Goal: Information Seeking & Learning: Learn about a topic

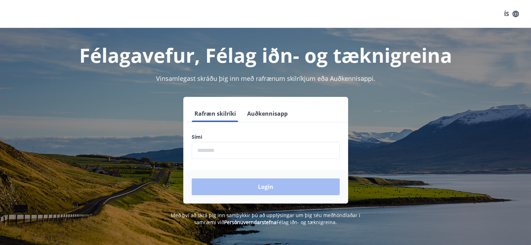
click at [205, 152] on input "phone" at bounding box center [266, 150] width 148 height 17
type input "********"
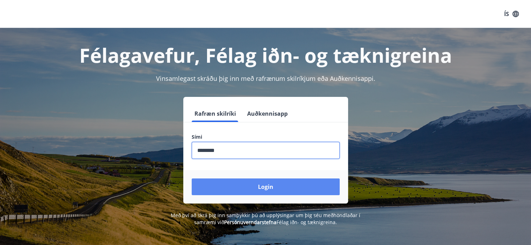
click at [255, 188] on button "Login" at bounding box center [266, 187] width 148 height 17
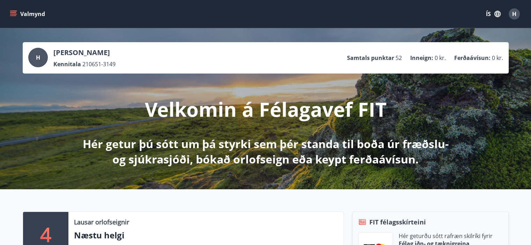
click at [513, 9] on div "H" at bounding box center [513, 13] width 11 height 11
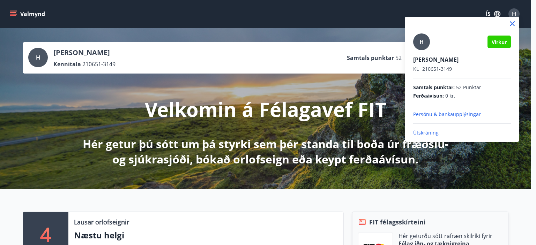
click at [360, 21] on div at bounding box center [268, 122] width 536 height 245
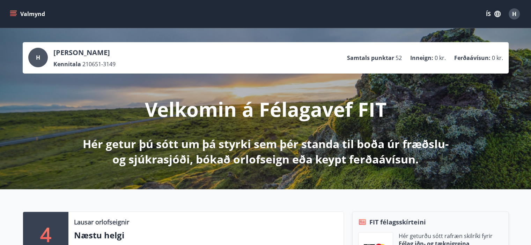
click at [16, 11] on icon "menu" at bounding box center [14, 11] width 8 height 1
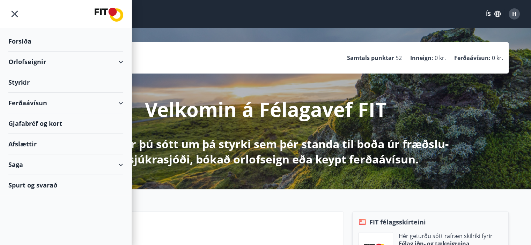
click at [22, 139] on div "Afslættir" at bounding box center [65, 144] width 115 height 21
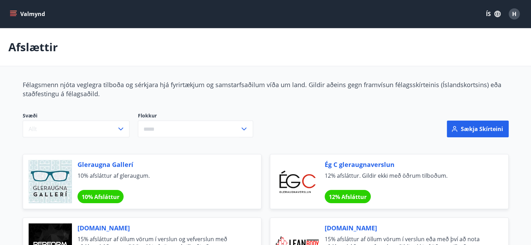
click at [11, 13] on icon "menu" at bounding box center [13, 13] width 7 height 7
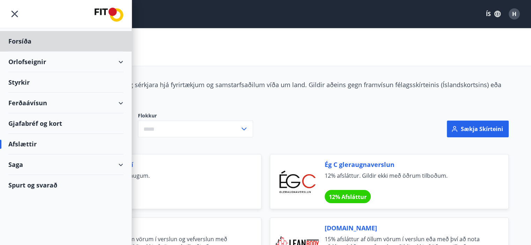
click at [25, 52] on div "Styrkir" at bounding box center [65, 41] width 115 height 21
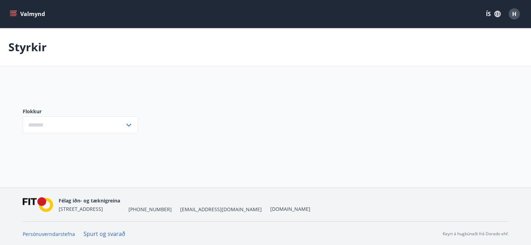
type input "***"
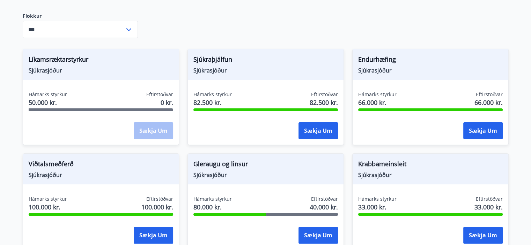
scroll to position [176, 0]
